Goal: Check status: Check status

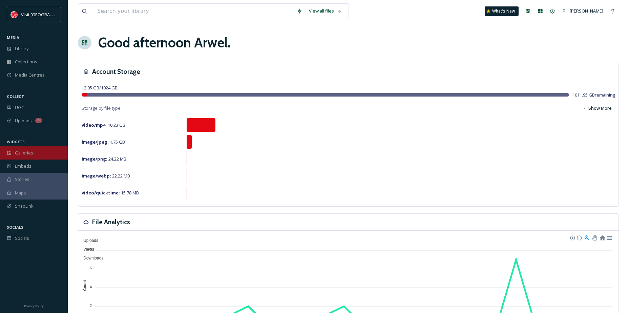
click at [23, 151] on span "Galleries" at bounding box center [24, 153] width 18 height 6
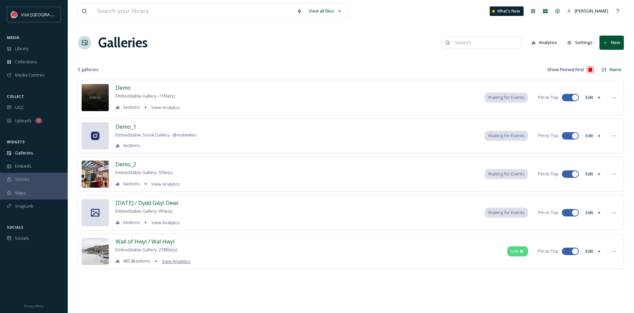
click at [181, 262] on span "View Analytics" at bounding box center [176, 261] width 28 height 6
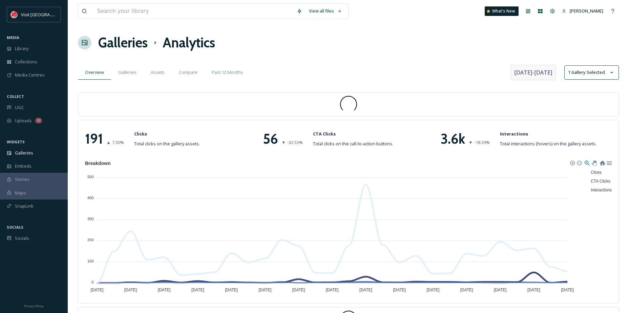
click at [539, 73] on span "[DATE] - [DATE]" at bounding box center [533, 72] width 38 height 8
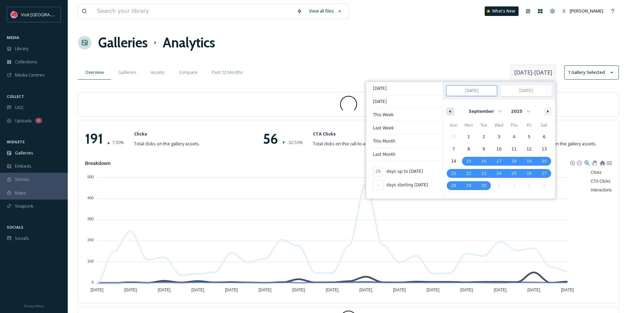
click at [449, 111] on icon "button" at bounding box center [448, 111] width 3 height 3
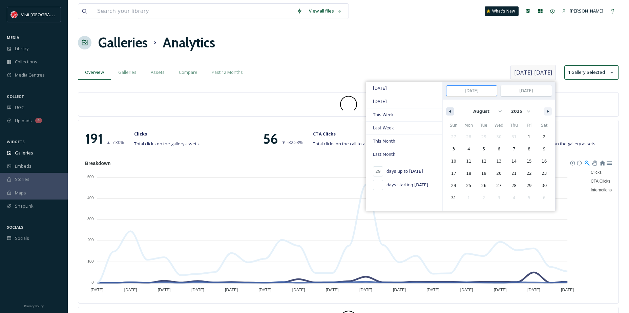
click at [449, 111] on icon "button" at bounding box center [448, 111] width 3 height 3
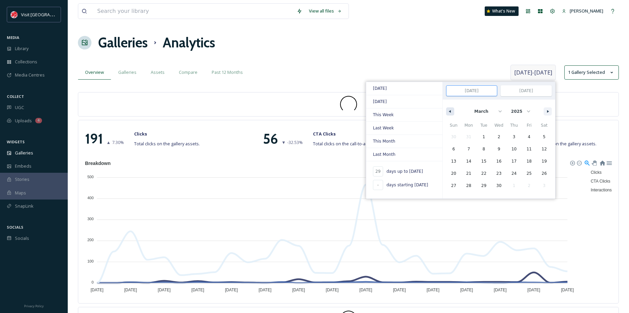
click at [449, 111] on icon "button" at bounding box center [448, 111] width 3 height 3
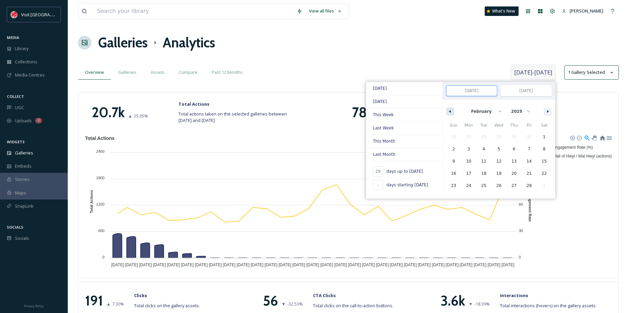
click at [449, 111] on icon "button" at bounding box center [448, 111] width 3 height 3
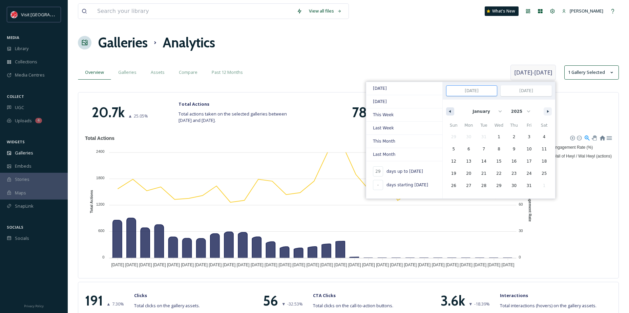
click at [449, 111] on icon "button" at bounding box center [448, 111] width 3 height 3
select select "11"
select select "2024"
click at [449, 111] on icon "button" at bounding box center [448, 111] width 3 height 3
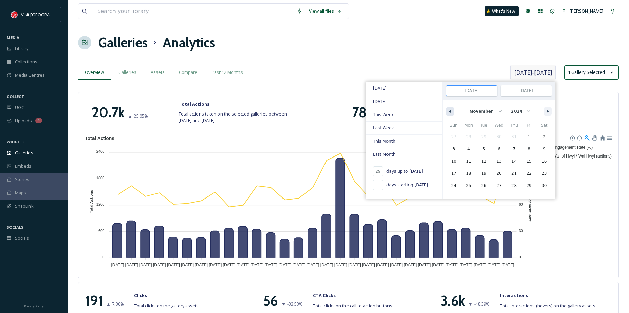
click at [449, 111] on icon "button" at bounding box center [448, 111] width 3 height 3
select select "9"
click at [479, 134] on span "1" at bounding box center [483, 136] width 15 height 9
type input "-"
type input "[DATE]"
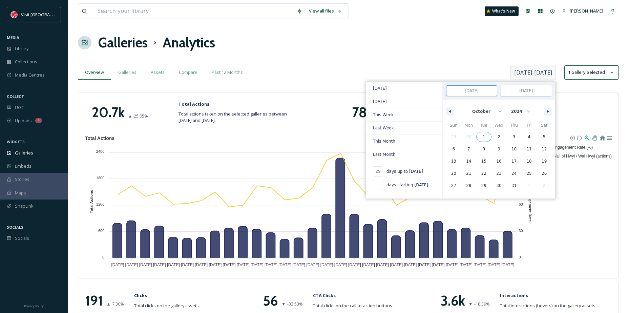
type input "[DATE]"
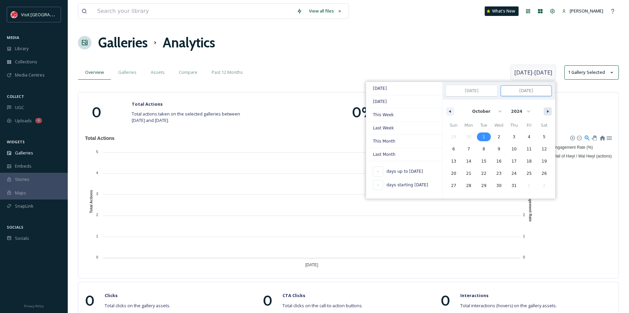
click at [545, 114] on button "button" at bounding box center [547, 111] width 8 height 8
select select "0"
select select "2025"
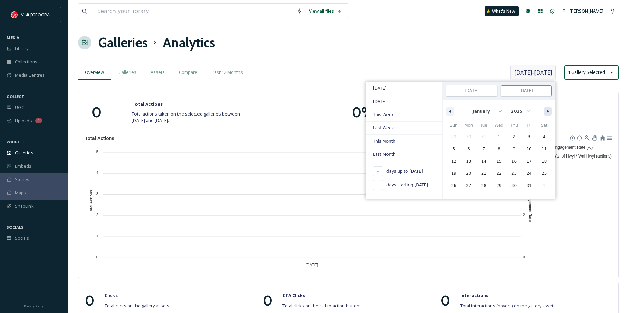
click at [545, 114] on button "button" at bounding box center [547, 111] width 8 height 8
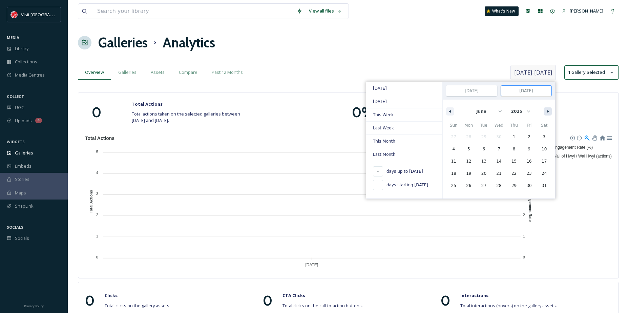
click at [545, 114] on button "button" at bounding box center [547, 111] width 8 height 8
select select "9"
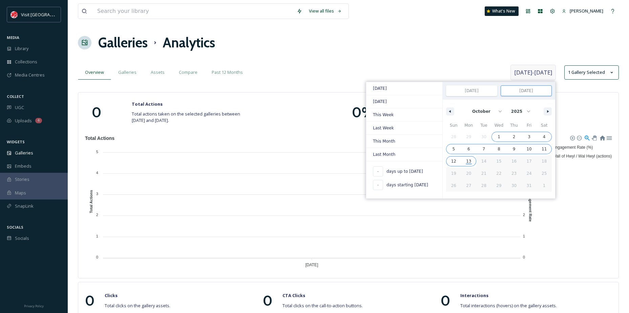
click at [470, 163] on span "13" at bounding box center [468, 161] width 5 height 12
type input "378"
type input "[DATE]"
select select "2024"
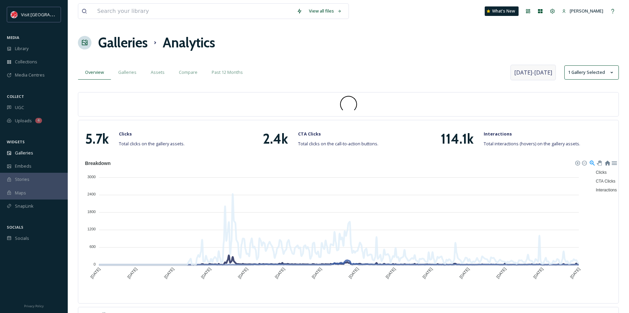
click at [283, 67] on div "Overview Galleries Assets Compare Past 12 Months" at bounding box center [293, 72] width 431 height 14
click at [612, 76] on icon at bounding box center [611, 72] width 7 height 7
click at [448, 70] on div "Overview Galleries Assets Compare Past 12 Months" at bounding box center [293, 72] width 431 height 14
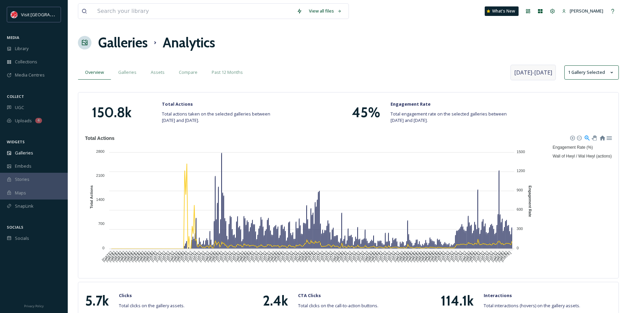
scroll to position [34, 0]
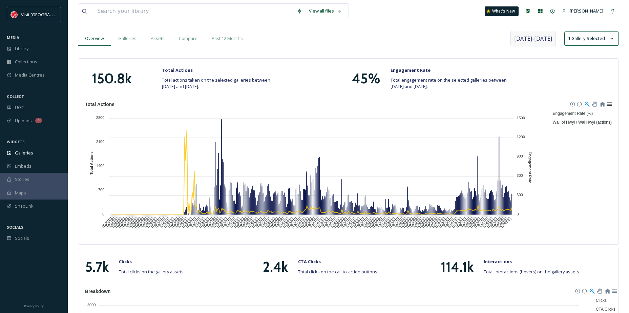
click at [608, 104] on div at bounding box center [609, 104] width 6 height 6
click at [606, 132] on div "Download CSV" at bounding box center [591, 134] width 35 height 10
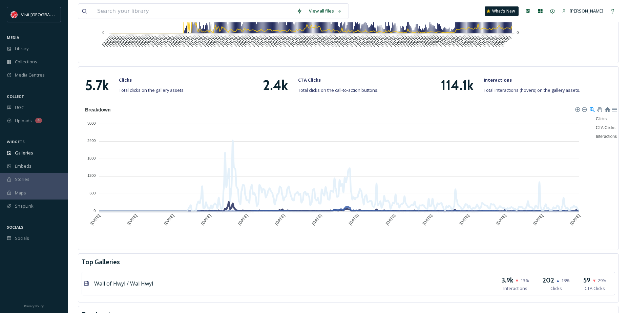
scroll to position [203, 0]
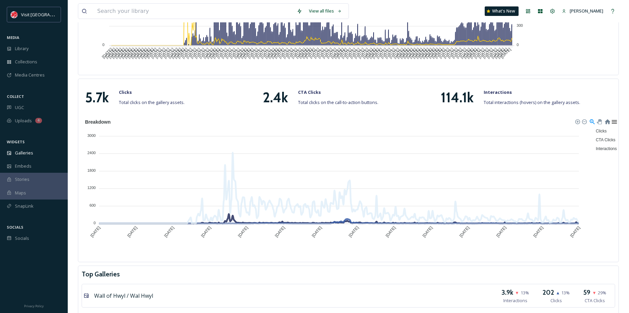
click at [614, 121] on div at bounding box center [614, 121] width 6 height 6
click at [600, 129] on div "Download SVG" at bounding box center [596, 132] width 35 height 10
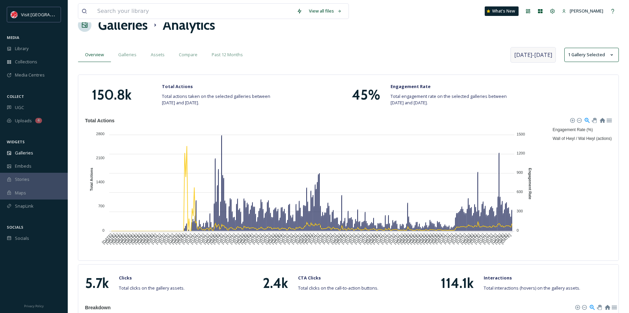
scroll to position [34, 0]
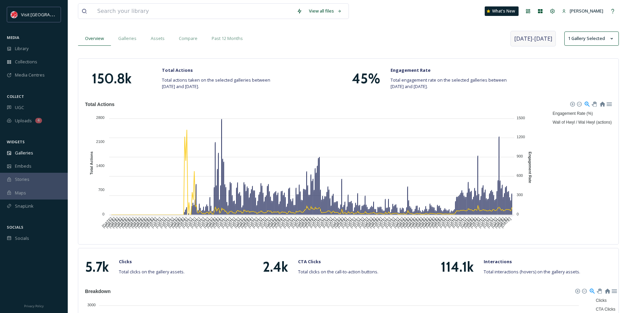
click at [483, 273] on div "114.1k Interactions Total interactions (hovers) on the gallery assets." at bounding box center [526, 267] width 178 height 20
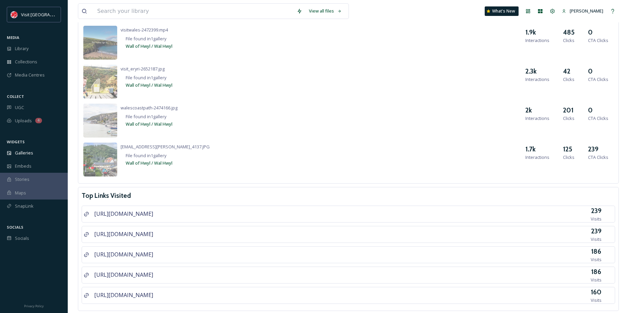
scroll to position [556, 0]
